Goal: Information Seeking & Learning: Learn about a topic

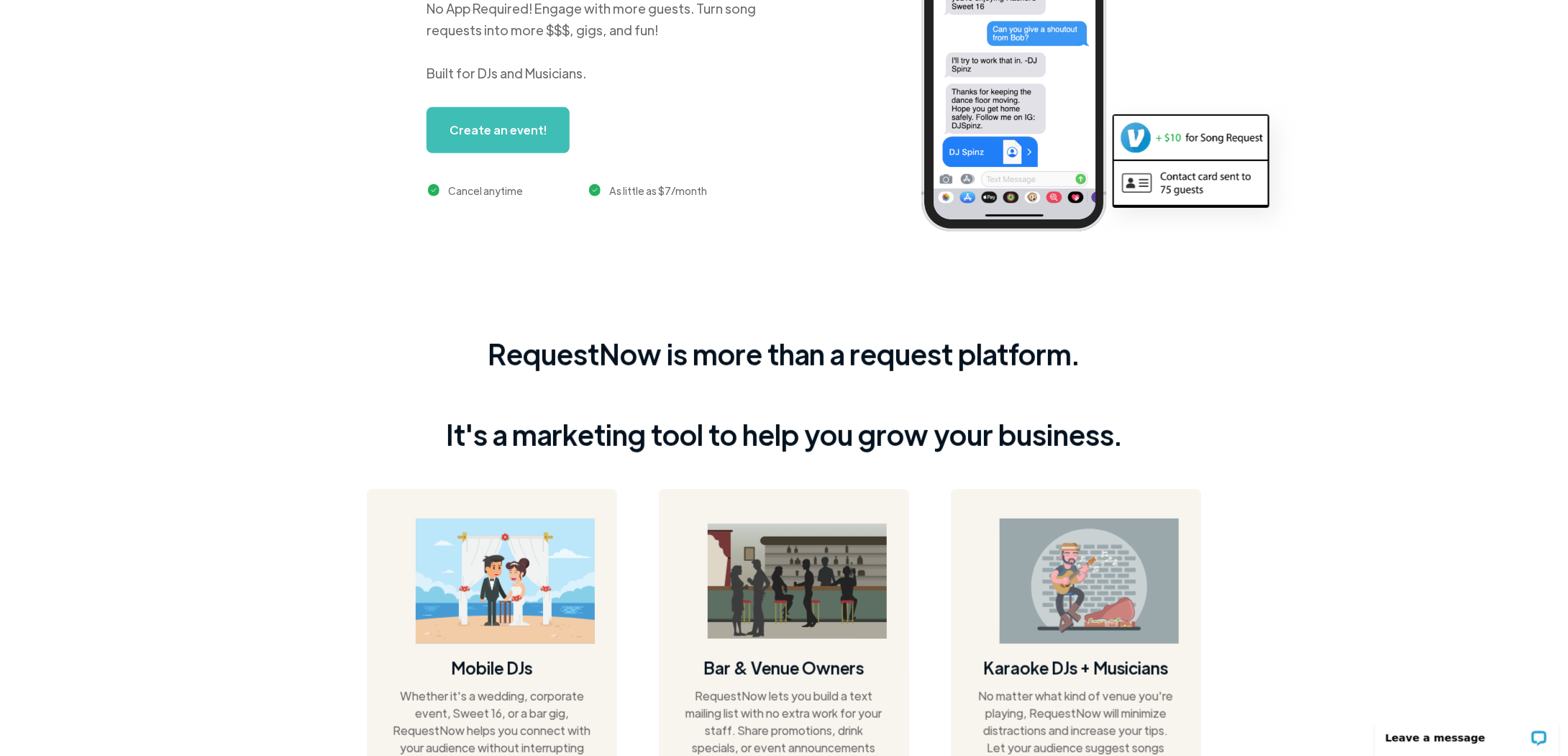
scroll to position [359, 0]
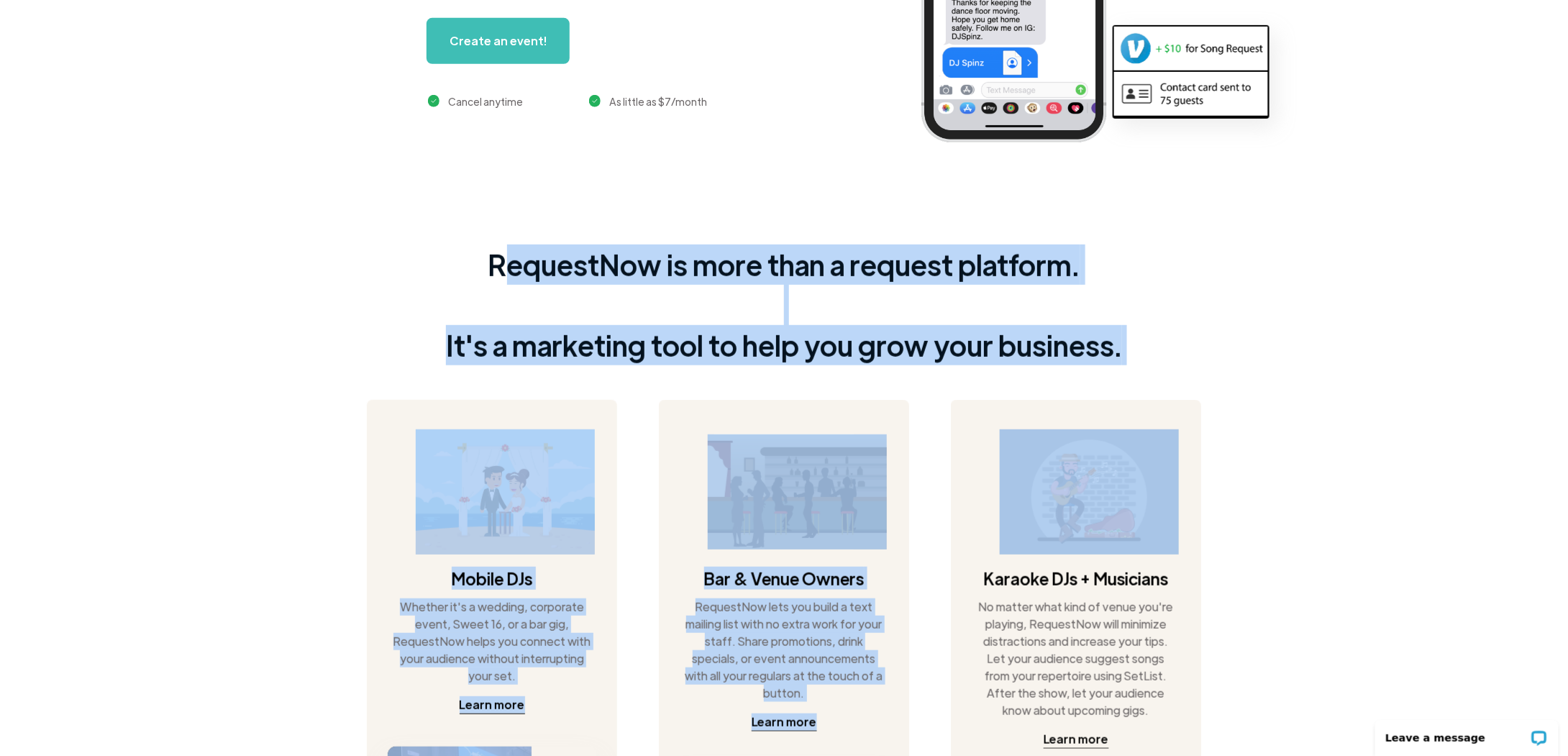
drag, startPoint x: 507, startPoint y: 250, endPoint x: 1305, endPoint y: 381, distance: 808.7
click at [1250, 363] on div "RequestNow is more than a request platform. It's a marketing tool to help you g…" at bounding box center [784, 562] width 1568 height 698
click at [1431, 399] on div "RequestNow is more than a request platform. It's a marketing tool to help you g…" at bounding box center [784, 562] width 1568 height 698
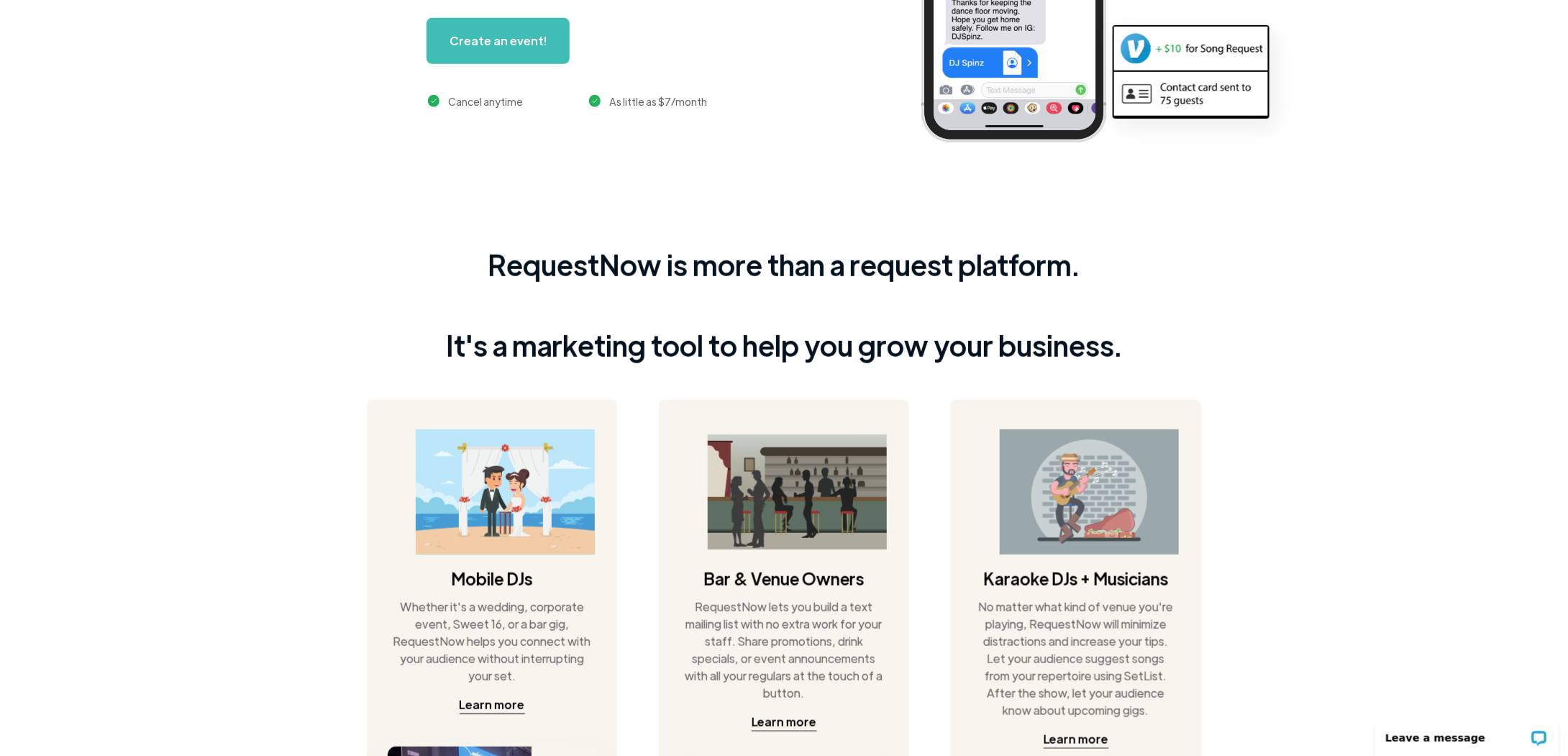
scroll to position [0, 0]
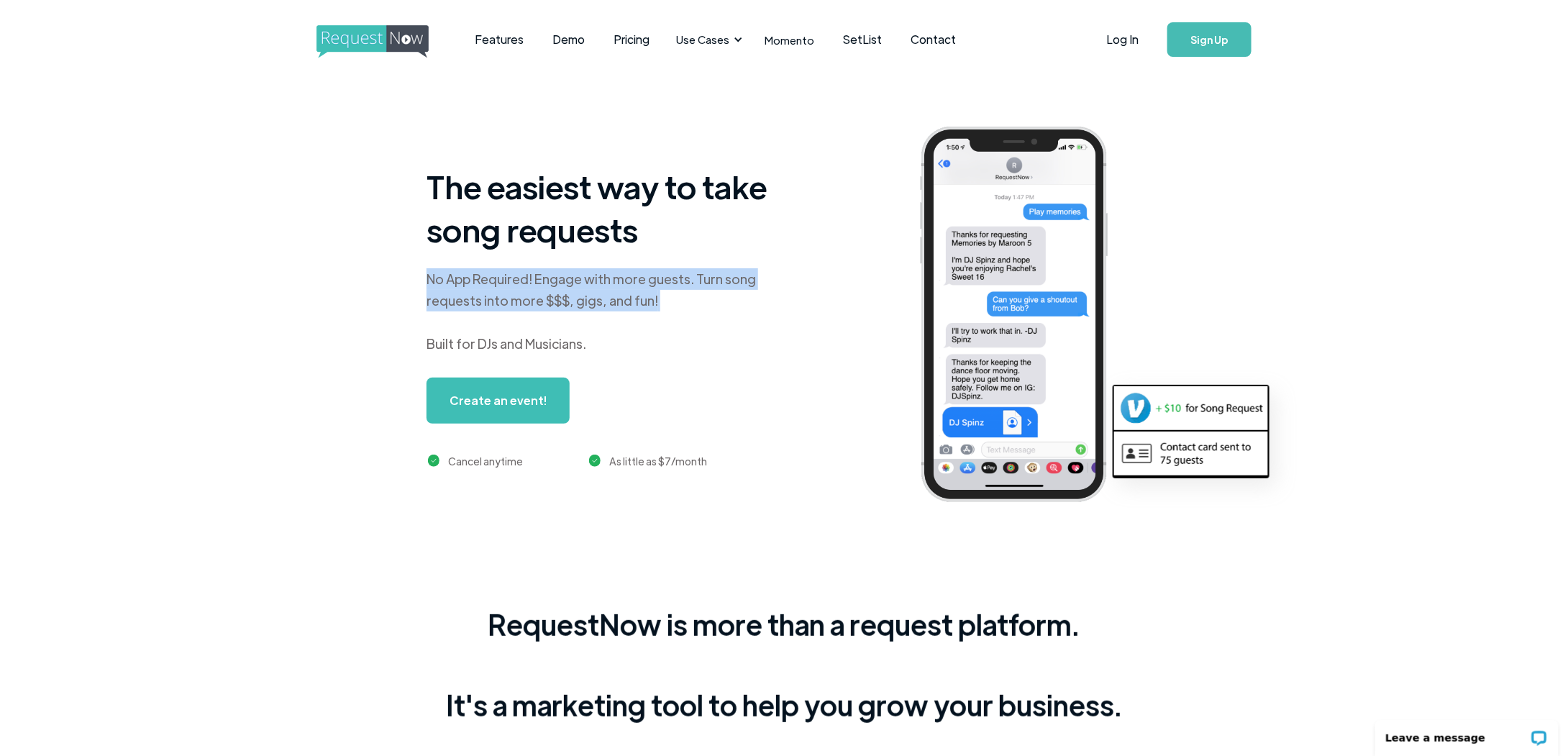
drag, startPoint x: 392, startPoint y: 281, endPoint x: 723, endPoint y: 320, distance: 333.3
click at [723, 320] on div "The easiest way to take song requests No App Required! Engage with more guests.…" at bounding box center [840, 325] width 1536 height 494
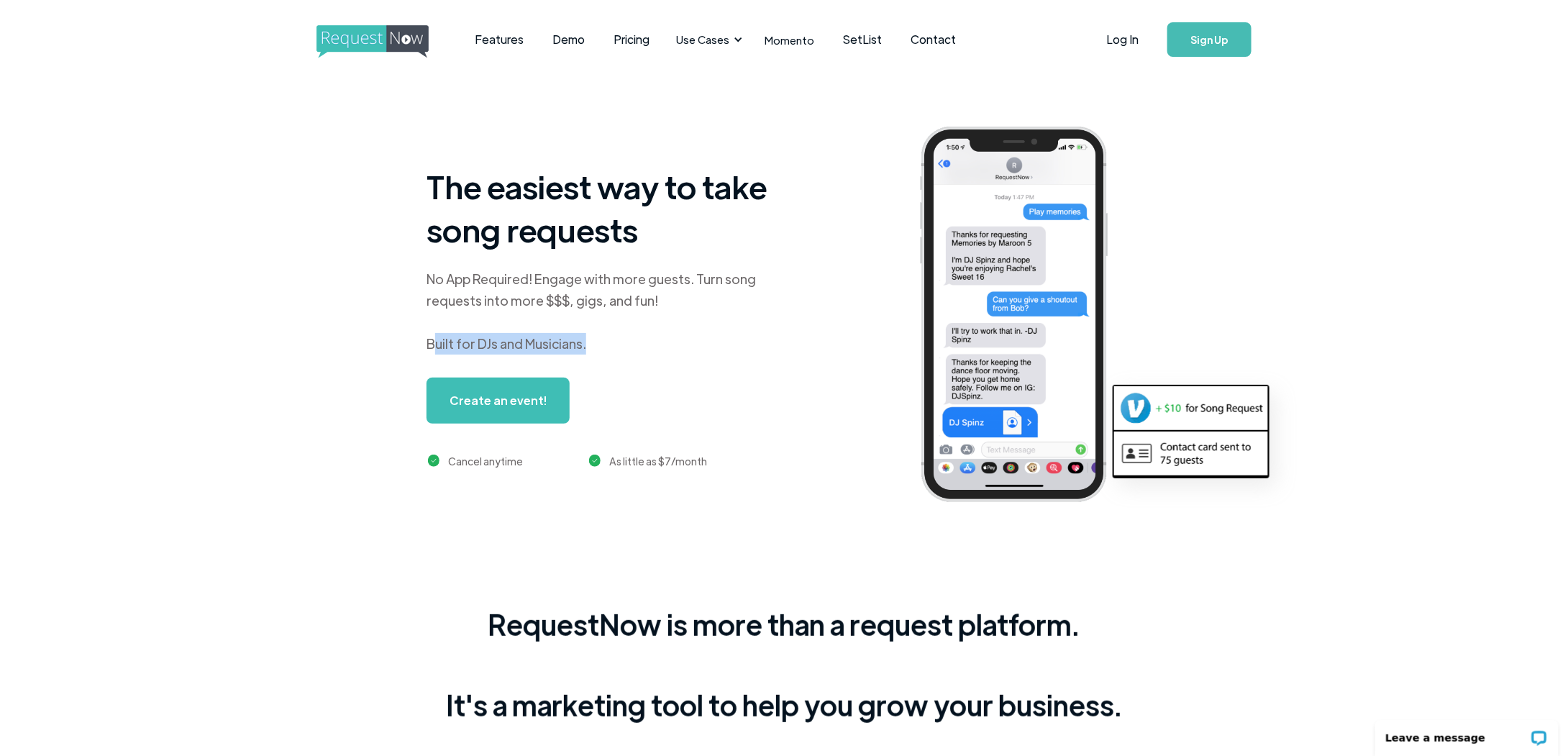
drag, startPoint x: 455, startPoint y: 348, endPoint x: 627, endPoint y: 345, distance: 172.0
click at [627, 345] on div "No App Required! Engage with more guests. Turn song requests into more $$$, gig…" at bounding box center [606, 311] width 359 height 87
click at [857, 46] on link "SetList" at bounding box center [862, 40] width 67 height 45
click at [384, 43] on img "home" at bounding box center [386, 42] width 139 height 33
click at [364, 35] on img "home" at bounding box center [386, 42] width 139 height 33
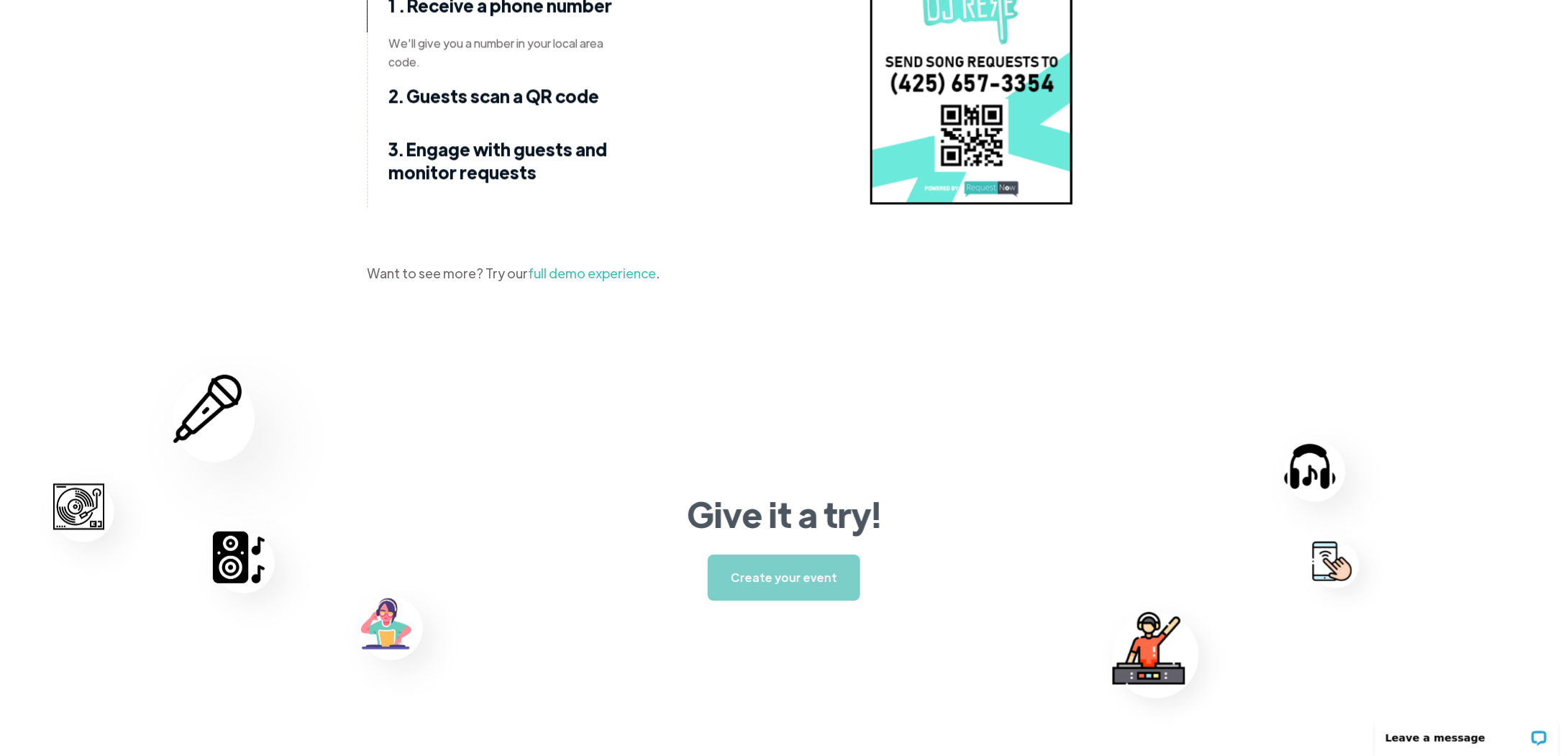
scroll to position [2123, 0]
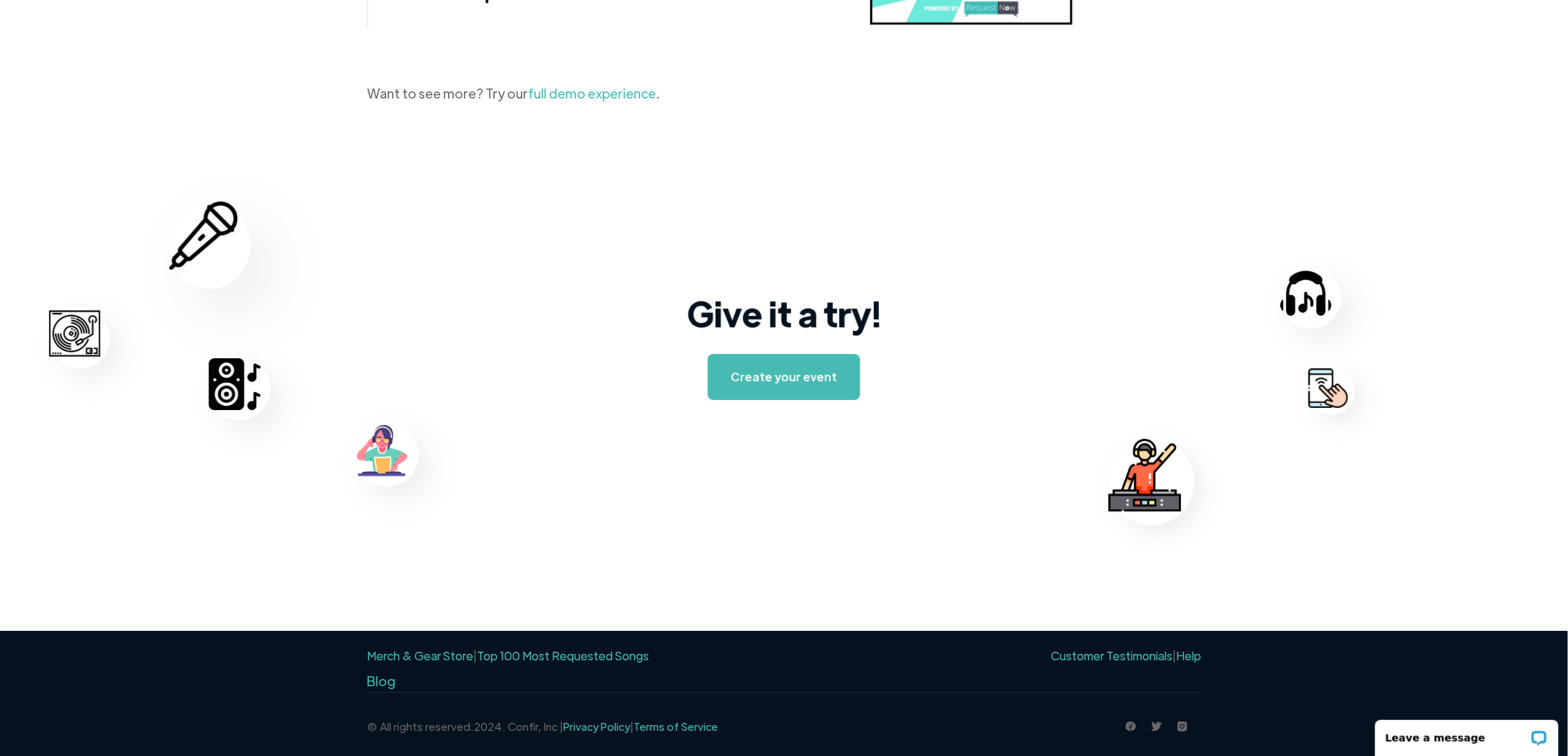
click at [577, 651] on link "Top 100 Most Requested Songs" at bounding box center [563, 656] width 172 height 16
